Goal: Transaction & Acquisition: Purchase product/service

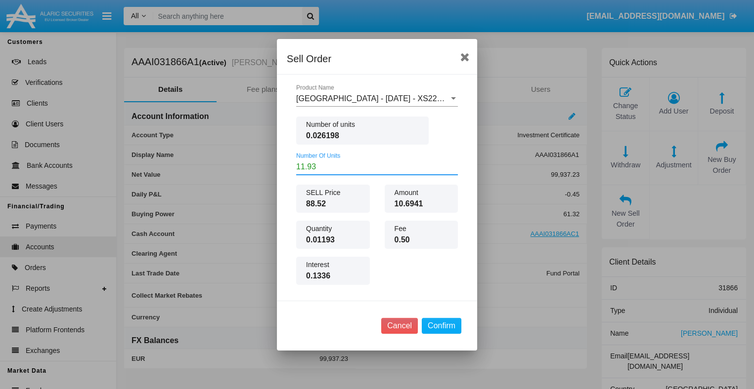
drag, startPoint x: 320, startPoint y: 163, endPoint x: 252, endPoint y: 169, distance: 68.9
click at [252, 169] on div "Sell Order Romania - December 29 - XS2262211076 Product Name Number of units 0.…" at bounding box center [377, 194] width 754 height 389
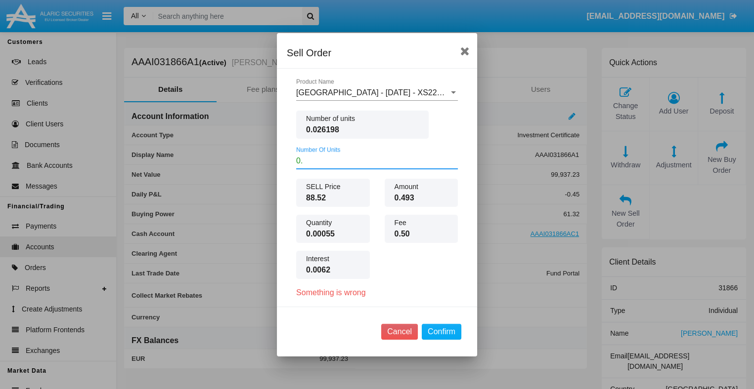
type input "0"
type input "0.01"
click at [439, 328] on button "Confirm" at bounding box center [442, 332] width 40 height 16
click at [389, 328] on button "Cancel" at bounding box center [399, 332] width 37 height 16
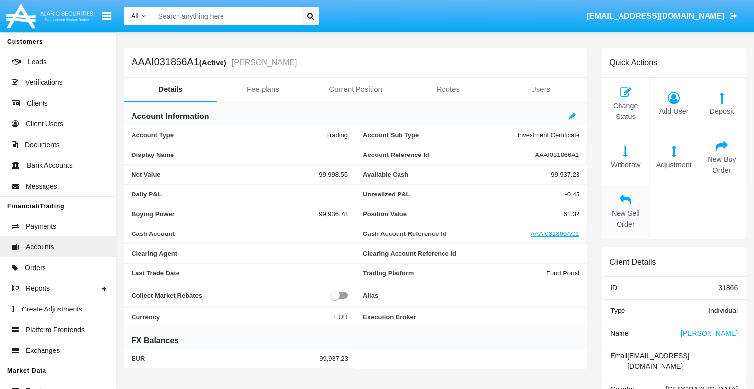
click at [621, 207] on div "New Sell Order" at bounding box center [625, 212] width 48 height 54
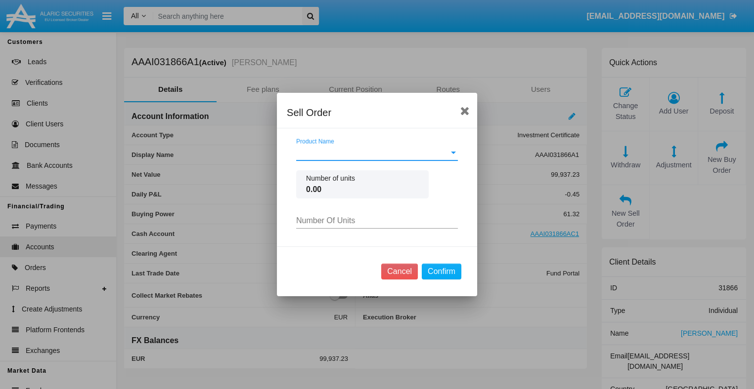
click at [390, 152] on span "Product Name" at bounding box center [372, 152] width 153 height 9
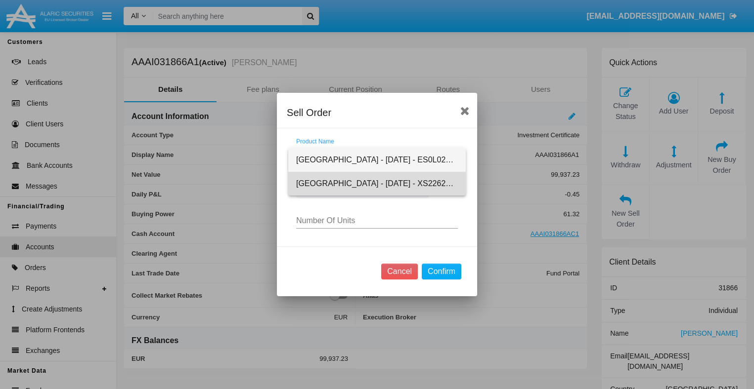
click at [346, 185] on span "Romania - December 29 - XS2262211076" at bounding box center [377, 184] width 162 height 24
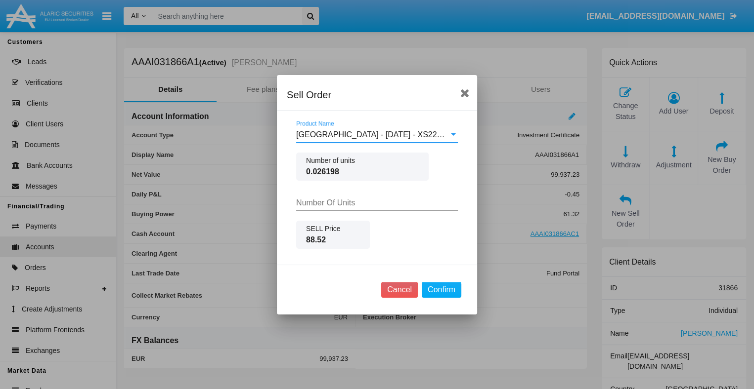
click at [348, 203] on input "Number Of Units" at bounding box center [377, 203] width 162 height 9
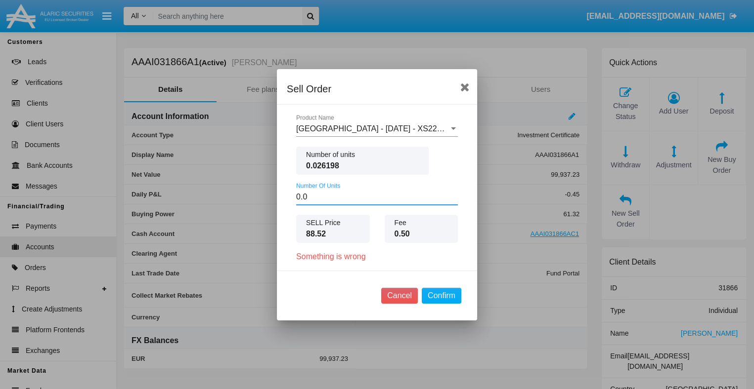
type input "0.01"
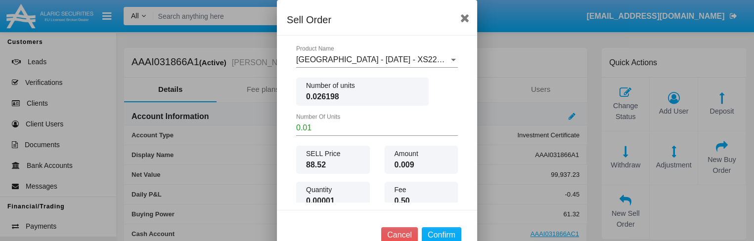
scroll to position [63, 0]
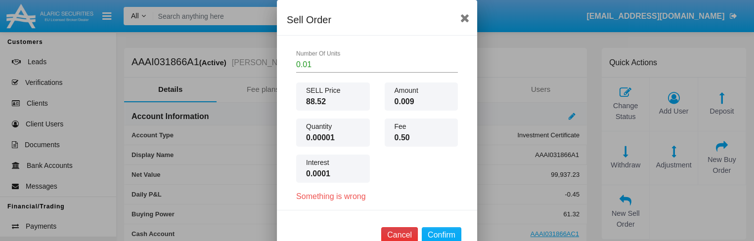
click at [401, 234] on button "Cancel" at bounding box center [399, 235] width 37 height 16
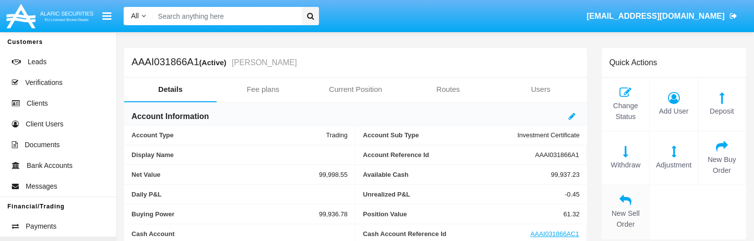
click at [623, 204] on icon at bounding box center [625, 200] width 38 height 12
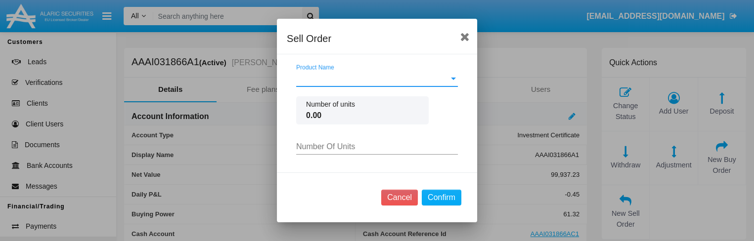
click at [323, 80] on span "Product Name" at bounding box center [372, 78] width 153 height 9
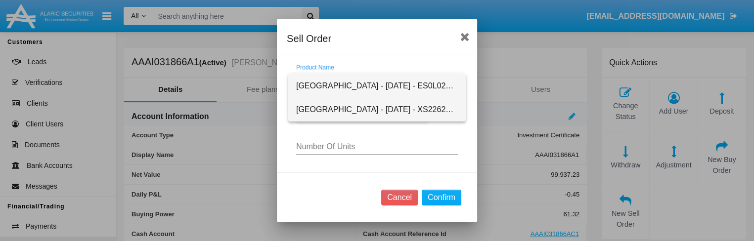
click at [323, 110] on span "Romania - December 29 - XS2262211076" at bounding box center [377, 110] width 162 height 24
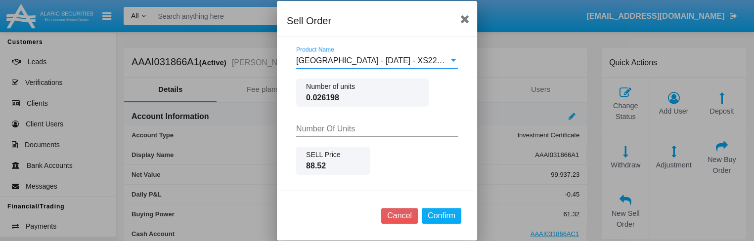
click at [342, 128] on input "Number Of Units" at bounding box center [377, 129] width 162 height 9
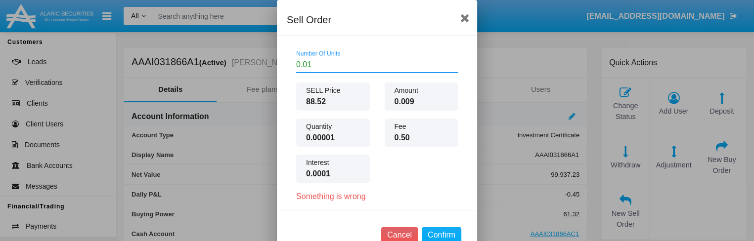
scroll to position [0, 0]
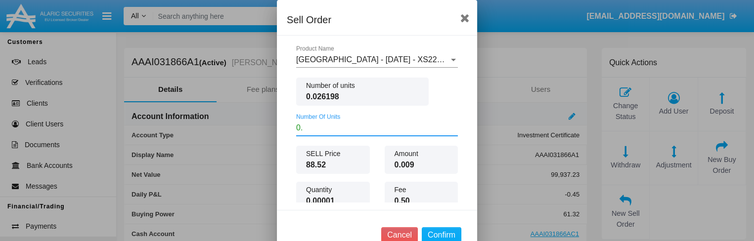
type input "0"
type input "1"
type input "0.01"
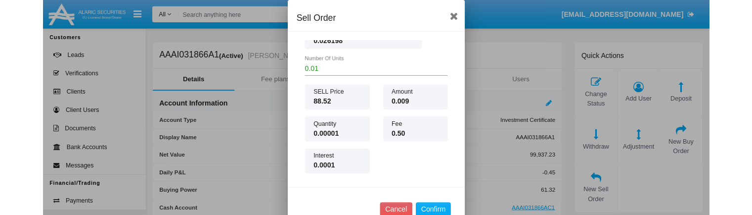
scroll to position [59, 0]
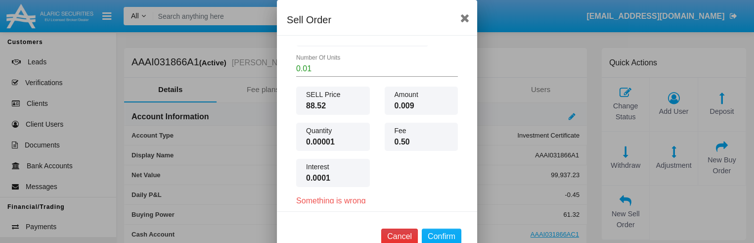
click at [397, 238] on button "Cancel" at bounding box center [399, 236] width 37 height 16
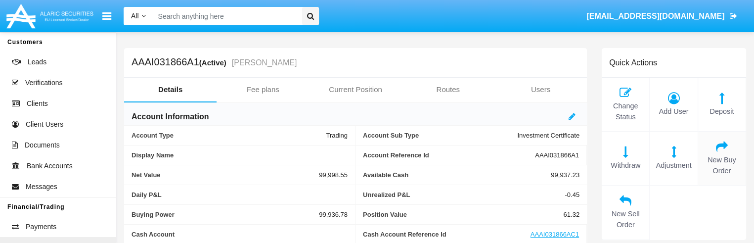
click at [724, 159] on span "New Buy Order" at bounding box center [722, 165] width 38 height 21
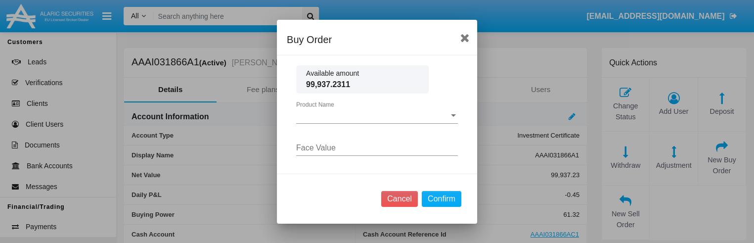
click at [386, 121] on div "Product Name Product Name" at bounding box center [377, 112] width 162 height 22
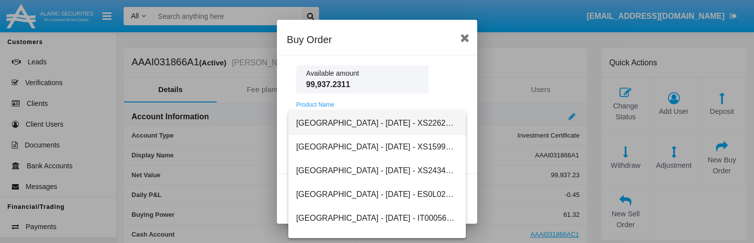
click at [350, 120] on span "[GEOGRAPHIC_DATA] - [DATE] - XS2262211076" at bounding box center [377, 123] width 162 height 24
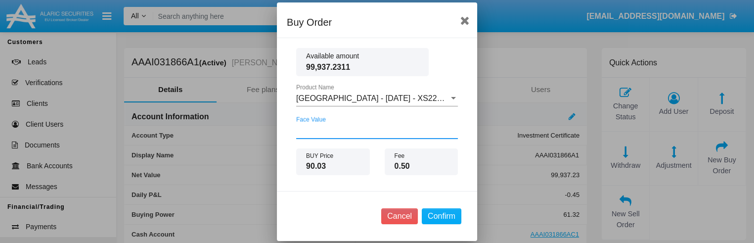
click at [331, 130] on input "Face Value" at bounding box center [377, 130] width 162 height 9
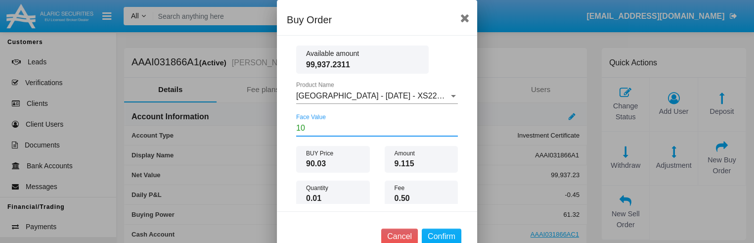
type input "100"
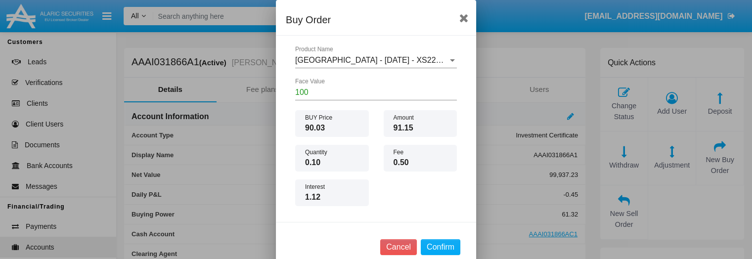
scroll to position [36, 0]
click at [393, 248] on button "Cancel" at bounding box center [398, 247] width 37 height 16
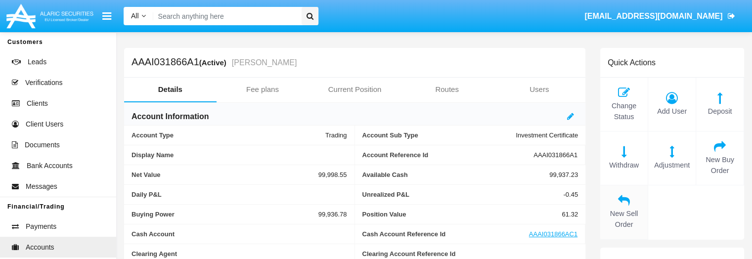
click at [621, 215] on span "New Sell Order" at bounding box center [624, 219] width 38 height 21
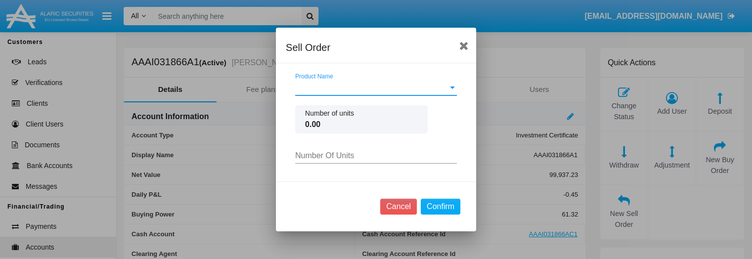
click at [440, 88] on span "Product Name" at bounding box center [371, 87] width 153 height 9
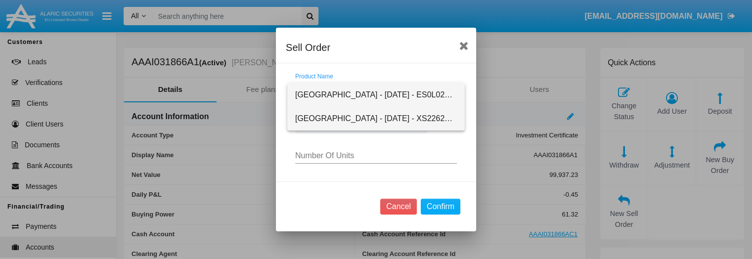
click at [369, 121] on span "[GEOGRAPHIC_DATA] - [DATE] - XS2262211076" at bounding box center [376, 119] width 162 height 24
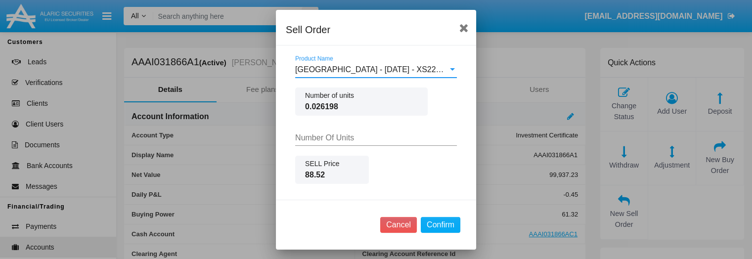
click at [330, 134] on input "Number Of Units" at bounding box center [376, 137] width 162 height 9
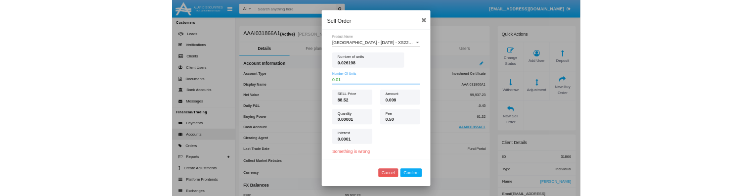
scroll to position [0, 0]
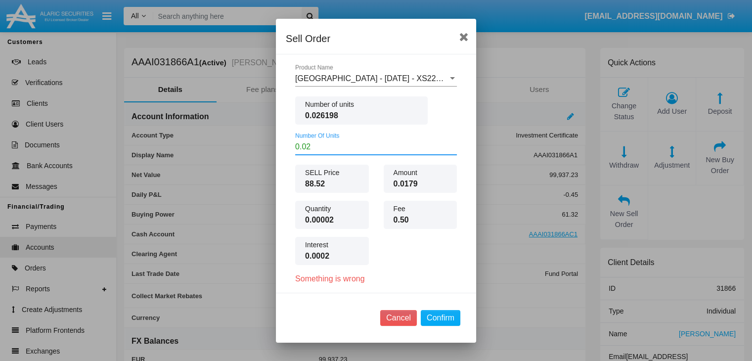
type input "0.02"
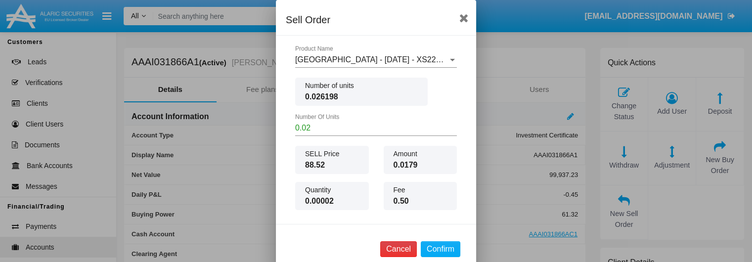
click at [399, 254] on button "Cancel" at bounding box center [398, 249] width 37 height 16
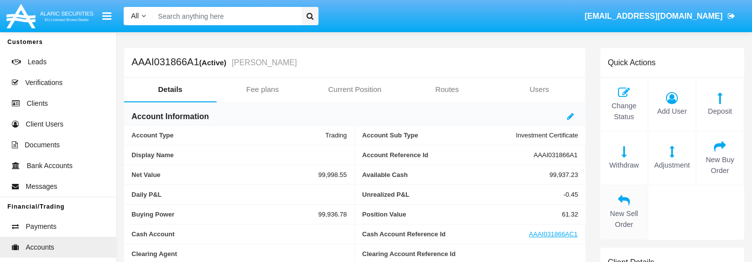
click at [618, 199] on icon at bounding box center [624, 200] width 38 height 12
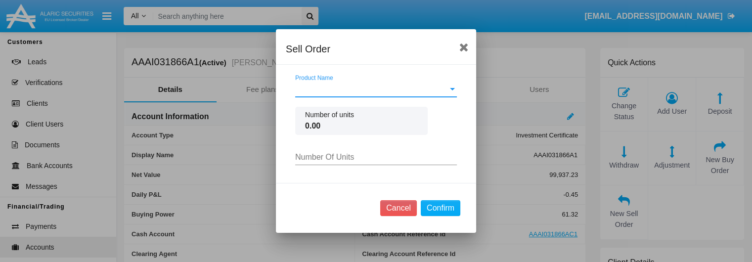
click at [346, 90] on span "Product Name" at bounding box center [371, 89] width 153 height 9
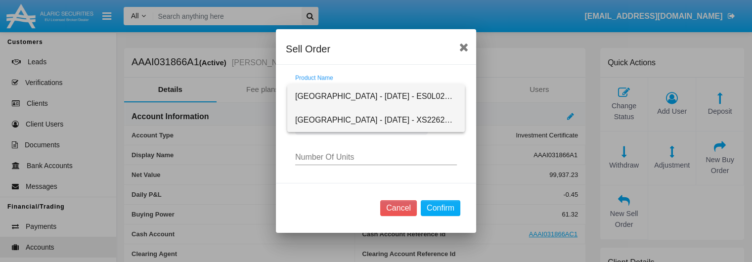
click at [348, 120] on span "[GEOGRAPHIC_DATA] - [DATE] - XS2262211076" at bounding box center [376, 120] width 162 height 24
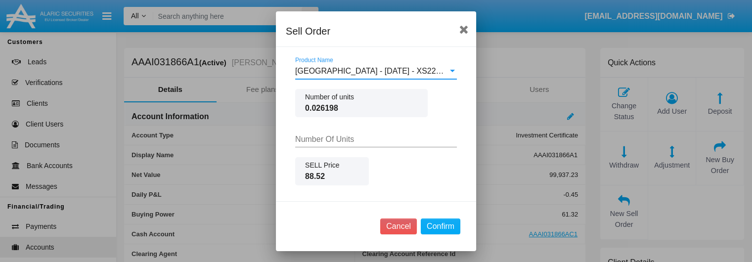
click at [338, 141] on input "Number Of Units" at bounding box center [376, 139] width 162 height 9
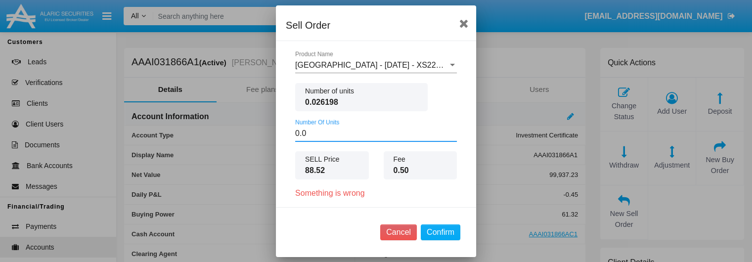
type input "0.01"
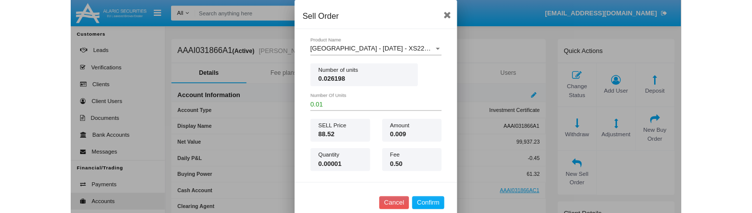
scroll to position [49, 0]
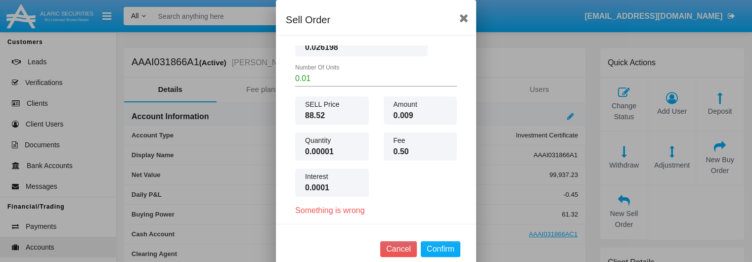
drag, startPoint x: 529, startPoint y: 261, endPoint x: 506, endPoint y: 249, distance: 26.5
click at [506, 249] on div at bounding box center [376, 131] width 752 height 262
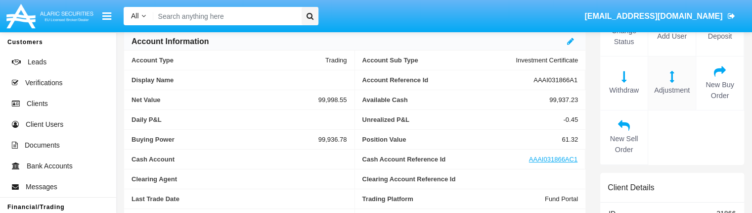
scroll to position [79, 0]
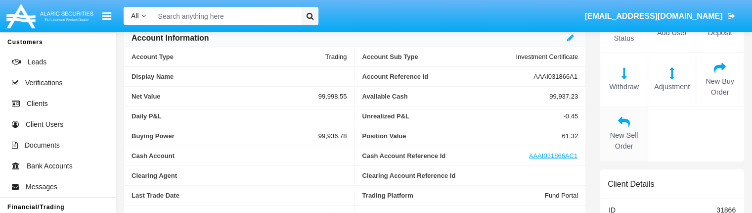
click at [619, 126] on icon at bounding box center [624, 122] width 38 height 12
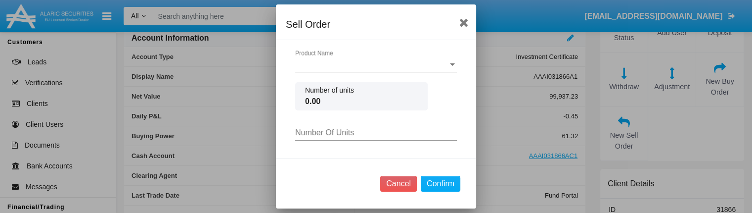
scroll to position [0, 0]
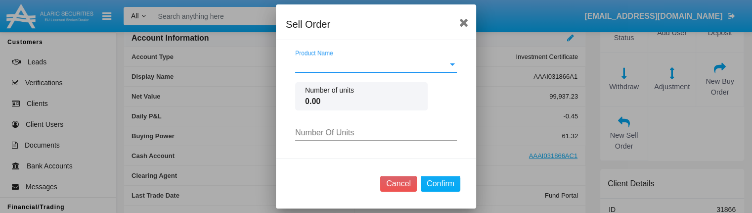
click at [413, 68] on span "Product Name" at bounding box center [371, 64] width 153 height 9
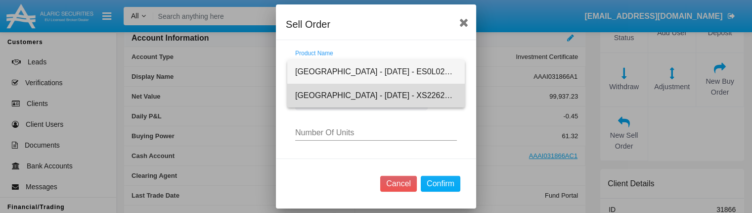
click at [343, 92] on span "[GEOGRAPHIC_DATA] - [DATE] - XS2262211076" at bounding box center [376, 96] width 162 height 24
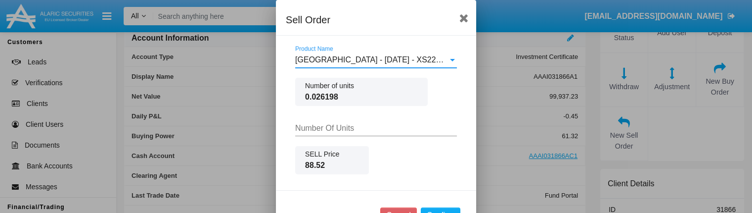
click at [345, 127] on input "Number Of Units" at bounding box center [376, 128] width 162 height 9
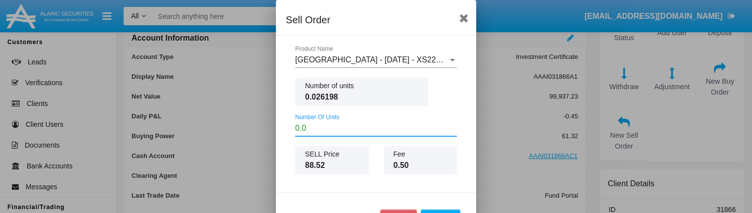
type input "0.01"
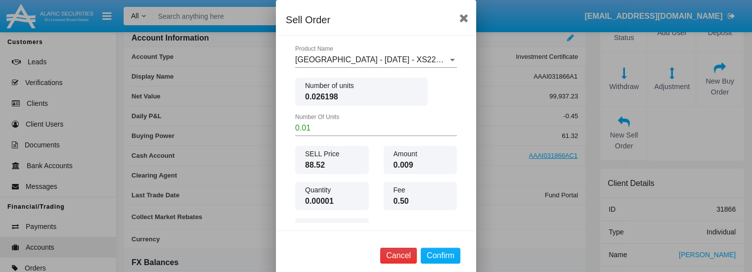
click at [397, 252] on button "Cancel" at bounding box center [398, 256] width 37 height 16
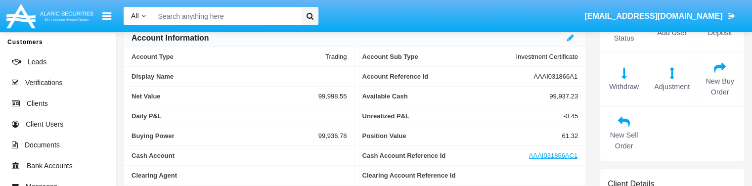
scroll to position [91, 0]
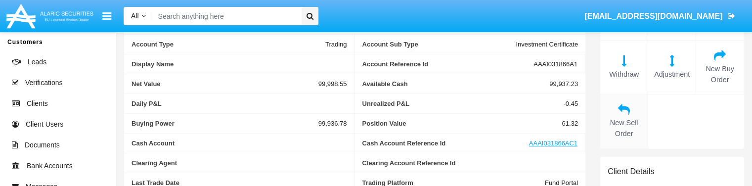
click at [621, 113] on icon at bounding box center [624, 109] width 38 height 12
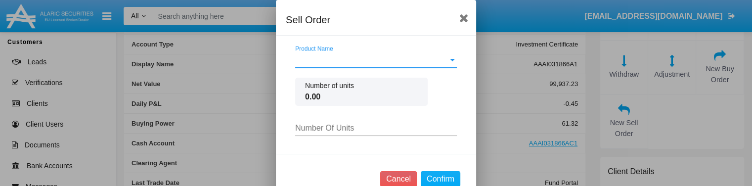
click at [381, 64] on div "Product Name Product Name" at bounding box center [376, 56] width 162 height 22
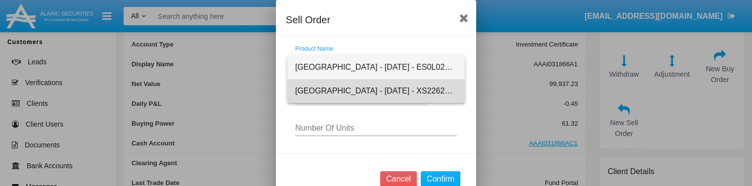
click at [355, 91] on span "[GEOGRAPHIC_DATA] - [DATE] - XS2262211076" at bounding box center [376, 91] width 162 height 24
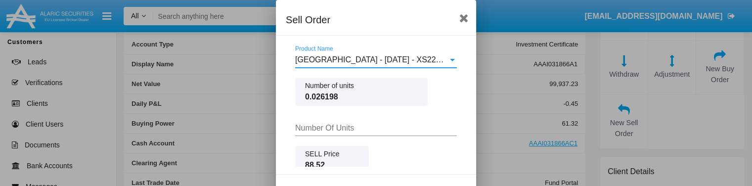
click at [369, 128] on input "Number Of Units" at bounding box center [376, 128] width 162 height 9
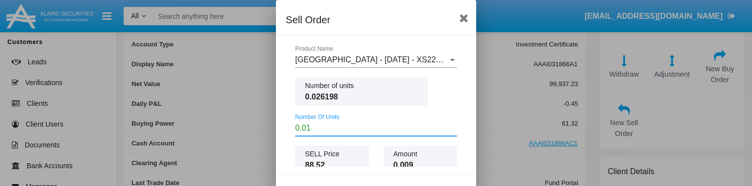
click at [327, 130] on input "0.01" at bounding box center [376, 128] width 162 height 9
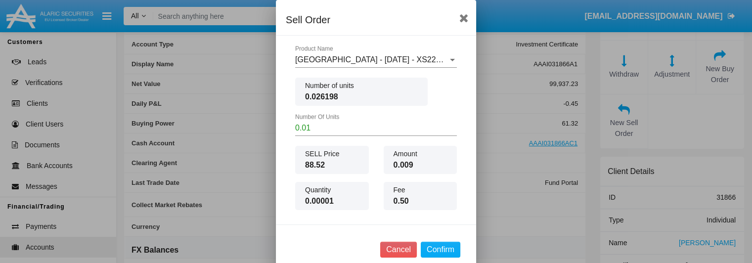
click at [317, 125] on input "0.01" at bounding box center [376, 128] width 162 height 9
type input "0"
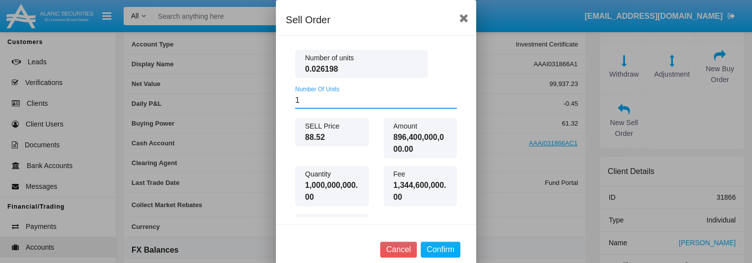
type input "1.00"
click at [330, 202] on span "1,000,000,000.00" at bounding box center [332, 191] width 54 height 24
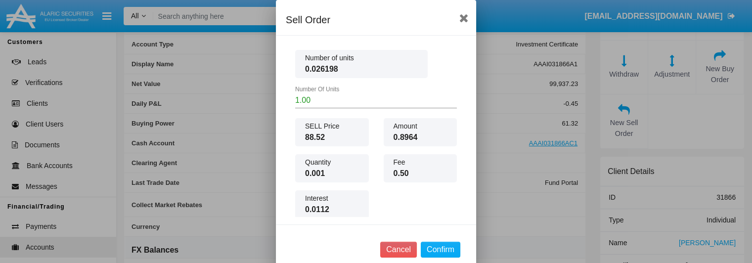
scroll to position [49, 0]
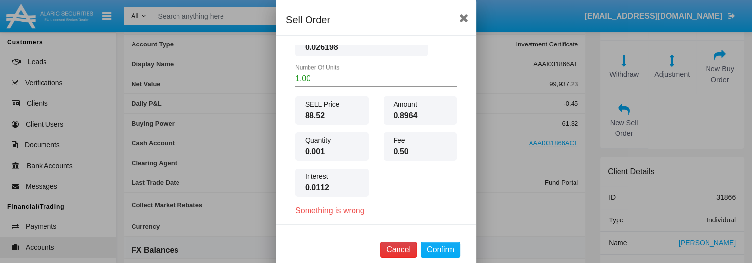
click at [395, 248] on button "Cancel" at bounding box center [398, 250] width 37 height 16
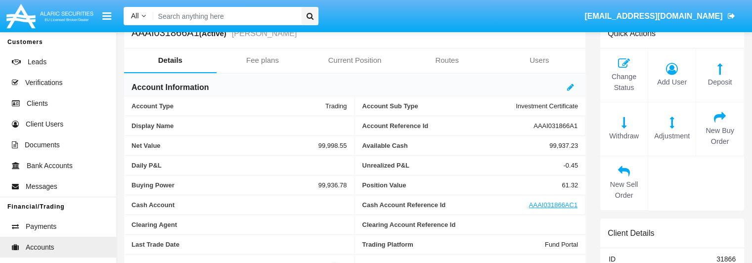
scroll to position [30, 0]
click at [719, 123] on div "New Buy Order" at bounding box center [720, 129] width 48 height 54
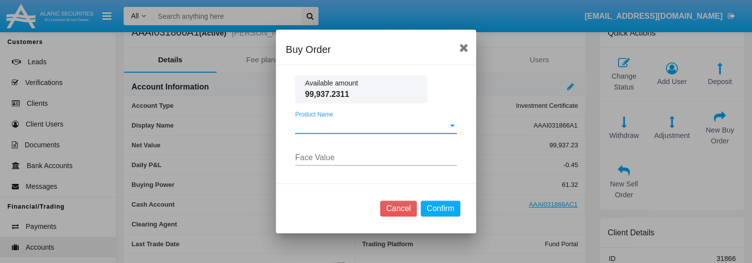
click at [429, 128] on span "Product Name" at bounding box center [371, 125] width 153 height 9
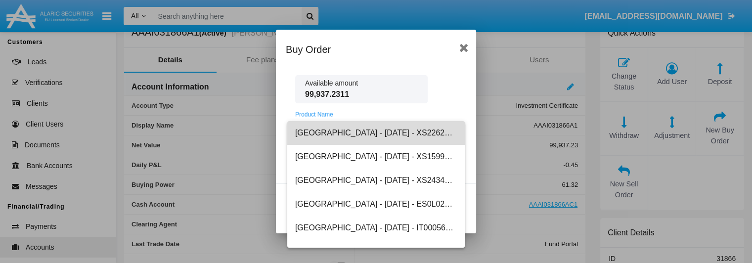
click at [381, 133] on span "[GEOGRAPHIC_DATA] - [DATE] - XS2262211076" at bounding box center [376, 133] width 162 height 24
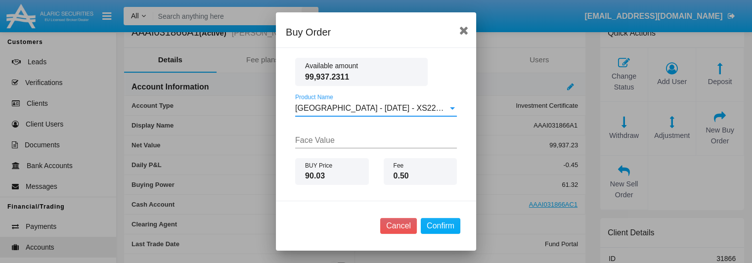
click at [326, 139] on input "Face Value" at bounding box center [376, 140] width 162 height 9
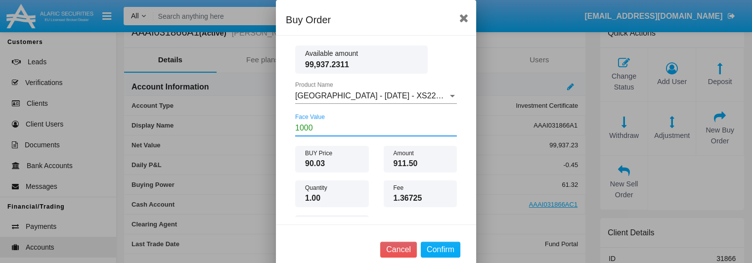
type input "10,000"
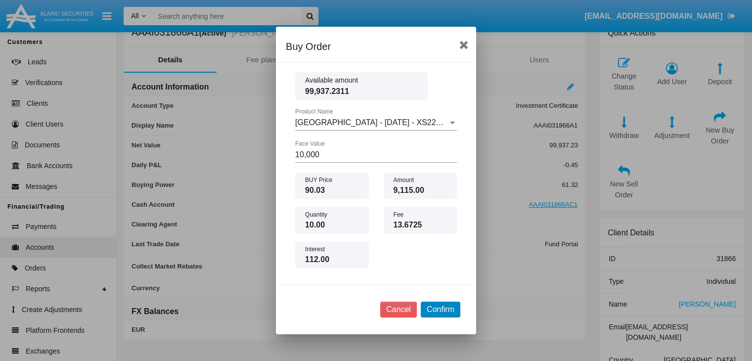
click at [442, 307] on button "Confirm" at bounding box center [441, 309] width 40 height 16
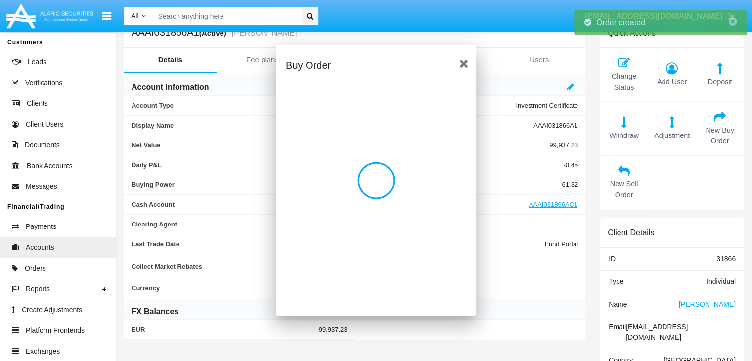
scroll to position [30, 0]
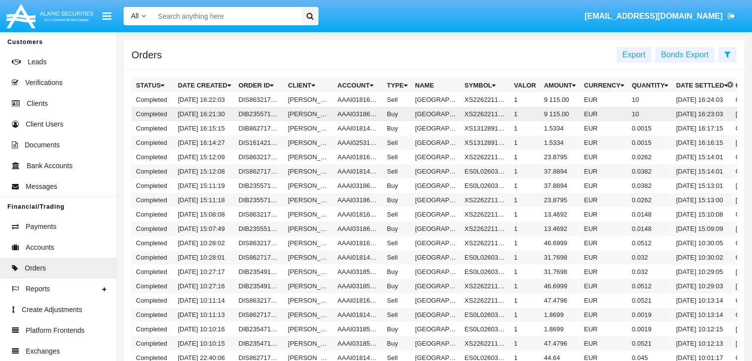
click at [299, 113] on td "[PERSON_NAME]" at bounding box center [308, 114] width 49 height 14
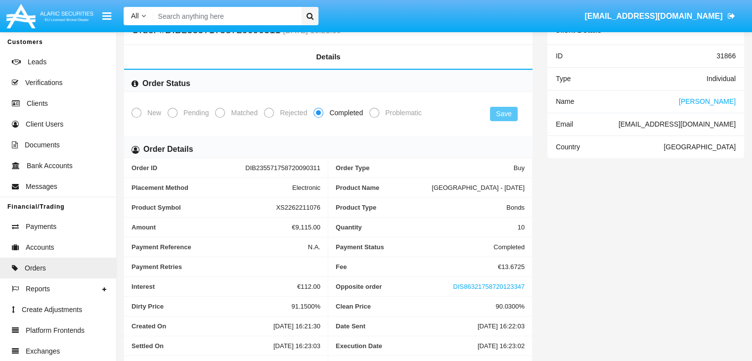
scroll to position [123, 0]
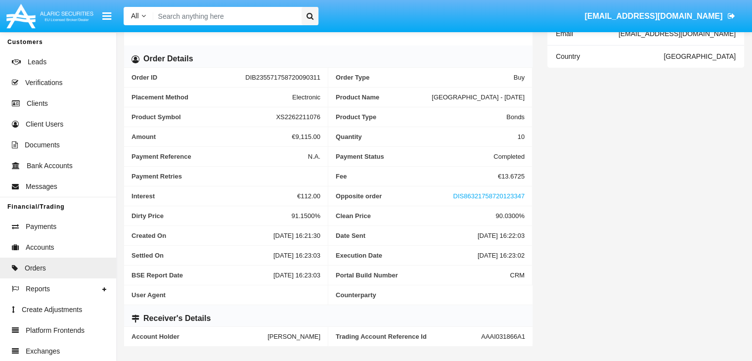
click at [488, 333] on span "AAAI031866A1" at bounding box center [503, 336] width 44 height 7
copy span "AAAI031866A1"
click at [194, 16] on input "Search" at bounding box center [225, 16] width 145 height 18
paste input "AAAI031866A1"
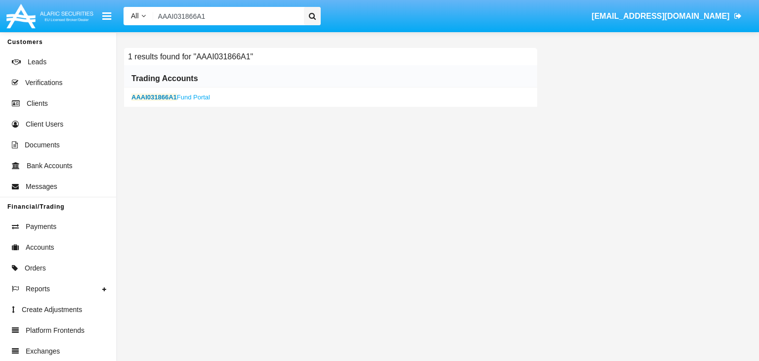
type input "AAAI031866A1"
click at [153, 96] on b "AAAI031866A1" at bounding box center [153, 96] width 45 height 7
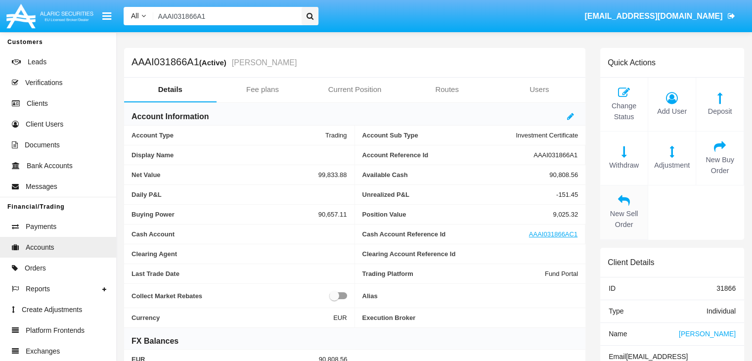
click at [624, 206] on div "New Sell Order" at bounding box center [624, 212] width 48 height 54
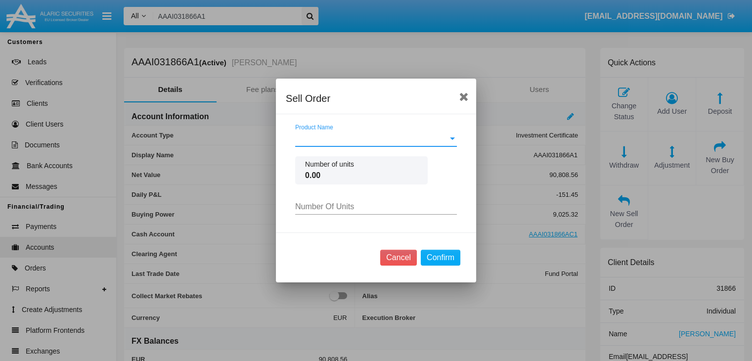
click at [451, 137] on div at bounding box center [452, 138] width 5 height 2
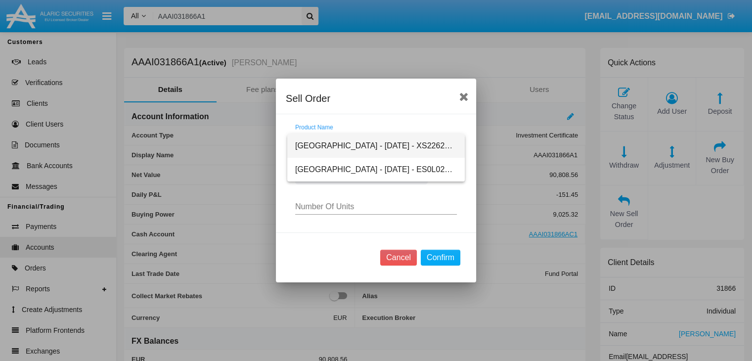
click at [391, 145] on span "[GEOGRAPHIC_DATA] - [DATE] - XS2262211076" at bounding box center [376, 146] width 162 height 24
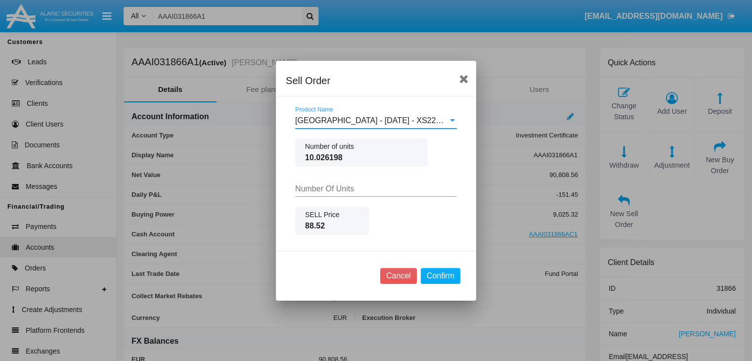
click at [317, 186] on input "Number Of Units" at bounding box center [376, 188] width 162 height 9
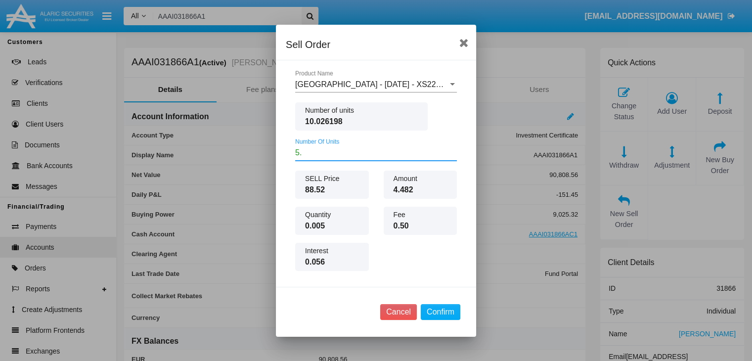
type input "5"
type input "1"
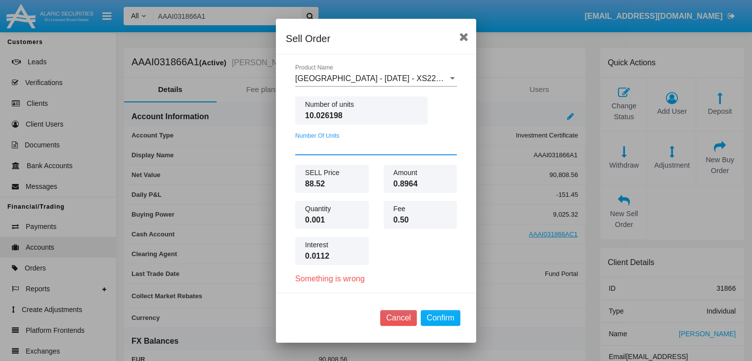
type input "2"
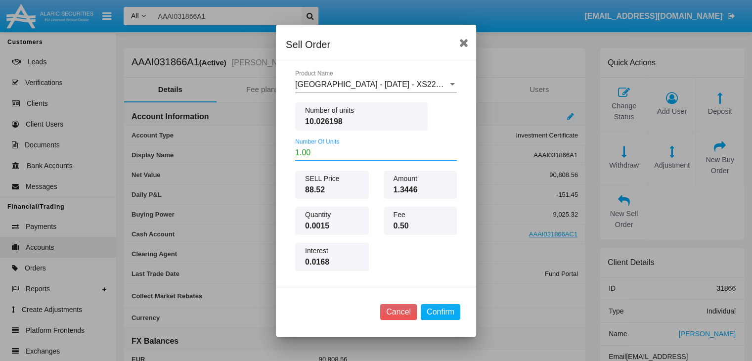
click at [410, 261] on div "SELL Price 88.52 Amount 1.3446 Quantity 0.0015 Fee 0.50 Interest 0.0168" at bounding box center [376, 225] width 176 height 108
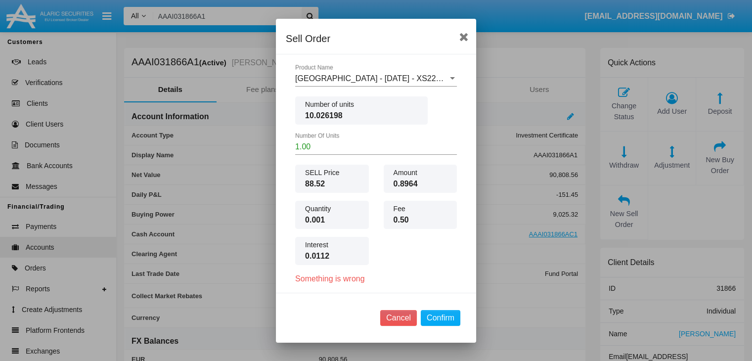
click at [315, 149] on input "1.00" at bounding box center [376, 146] width 162 height 9
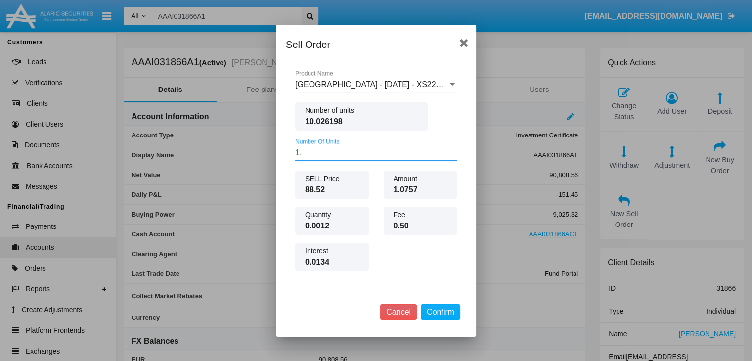
type input "1"
type input "10.00"
click at [464, 43] on icon at bounding box center [463, 43] width 9 height 12
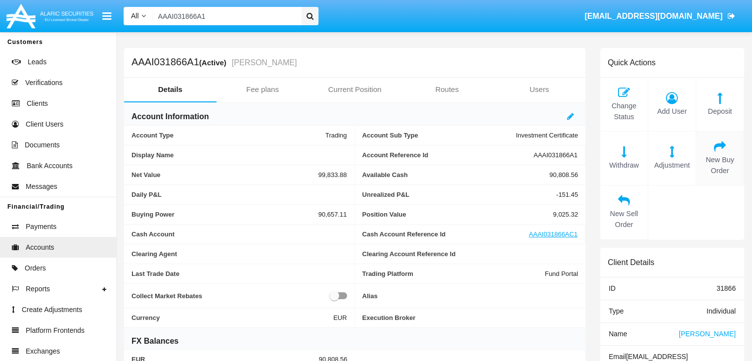
click at [715, 156] on span "New Buy Order" at bounding box center [720, 165] width 38 height 21
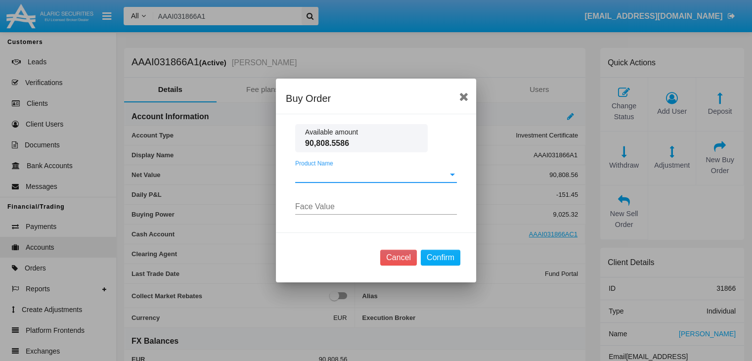
click at [450, 176] on div at bounding box center [452, 174] width 9 height 9
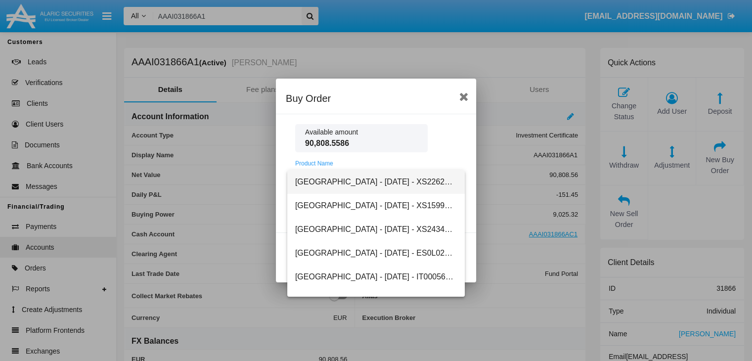
click at [353, 187] on span "[GEOGRAPHIC_DATA] - [DATE] - XS2262211076" at bounding box center [376, 182] width 162 height 24
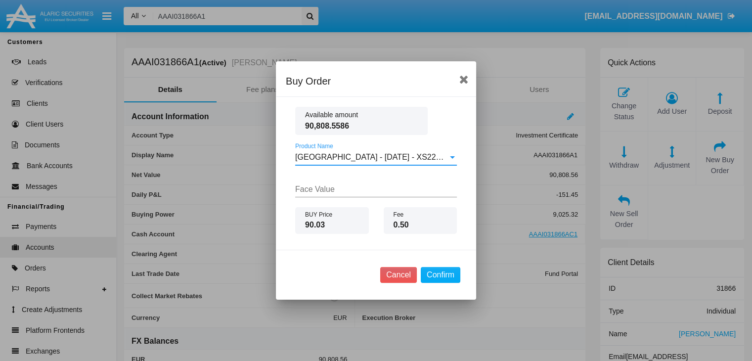
click at [301, 189] on input "Face Value" at bounding box center [376, 189] width 162 height 9
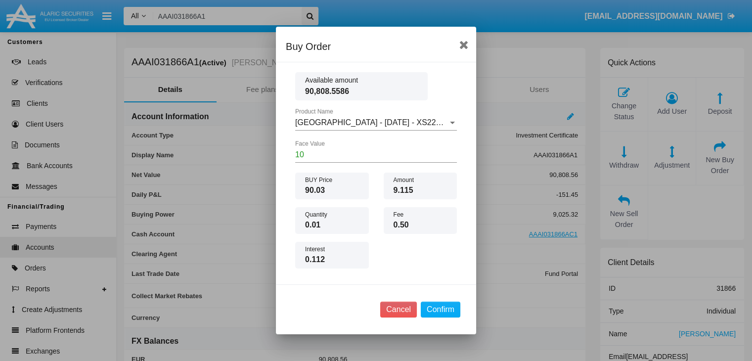
click at [401, 258] on div "BUY Price 90.03 Amount 9.115 Quantity 0.01 Fee 0.50 Interest 0.112" at bounding box center [376, 224] width 176 height 104
click at [330, 301] on div "Cancel Confirm" at bounding box center [376, 309] width 200 height 50
click at [308, 154] on input "10" at bounding box center [376, 154] width 162 height 9
type input "10,000"
click at [391, 307] on button "Cancel" at bounding box center [398, 309] width 37 height 16
